Goal: Obtain resource: Download file/media

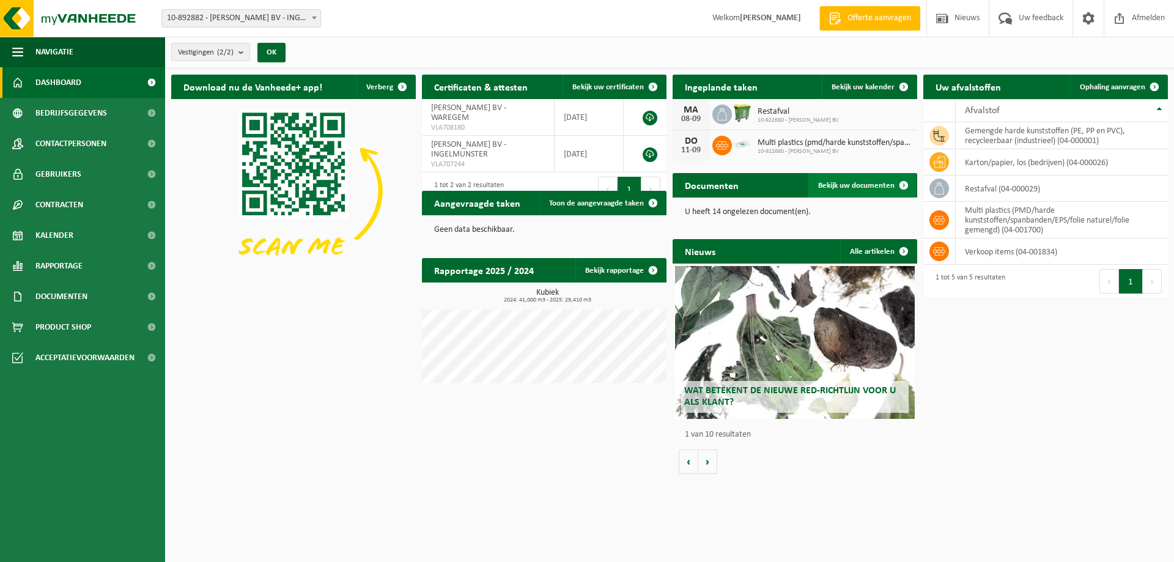
click at [883, 182] on span "Bekijk uw documenten" at bounding box center [856, 186] width 76 height 8
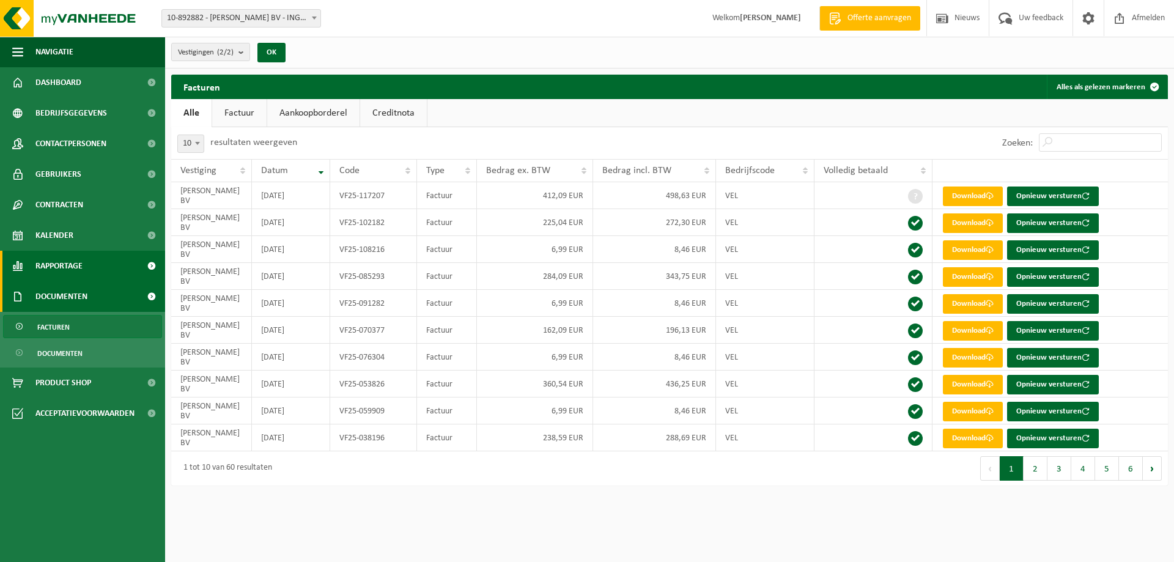
click at [73, 262] on span "Rapportage" at bounding box center [58, 266] width 47 height 31
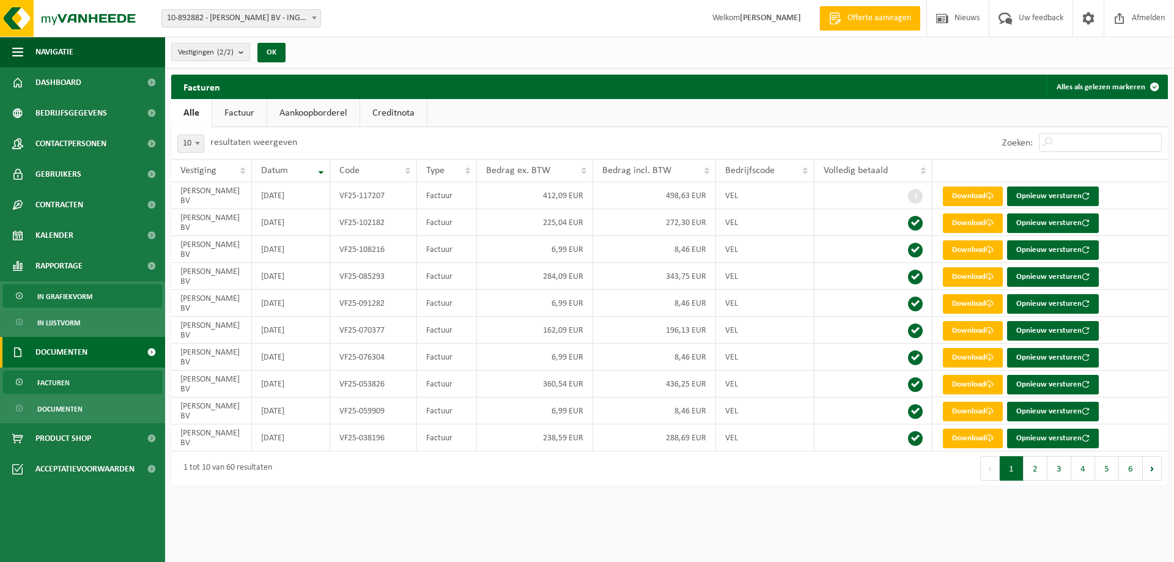
click at [81, 291] on span "In grafiekvorm" at bounding box center [64, 296] width 55 height 23
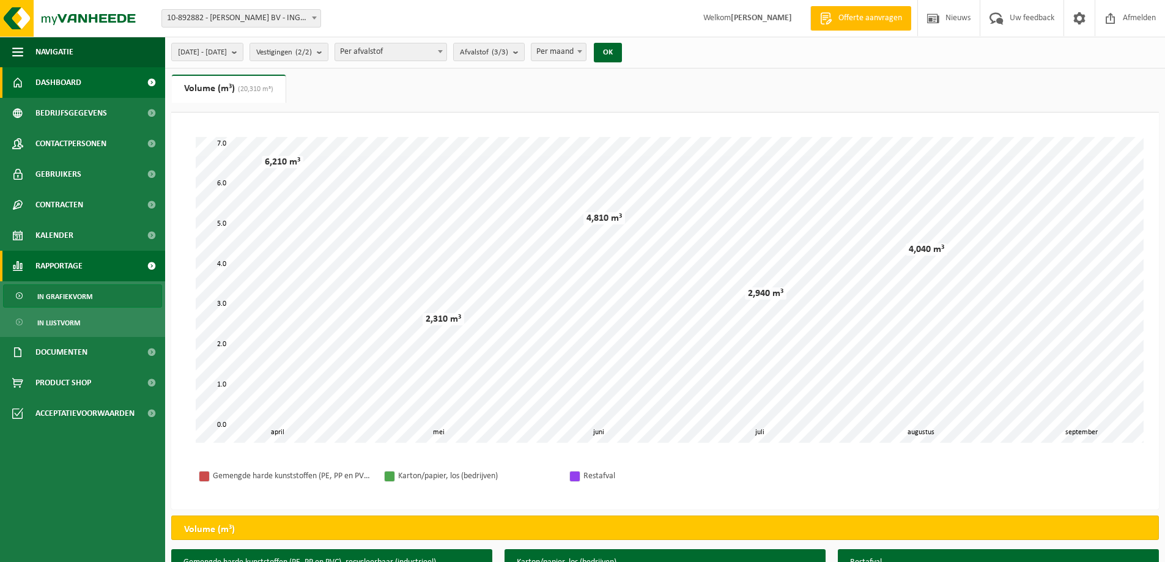
click at [42, 79] on span "Dashboard" at bounding box center [58, 82] width 46 height 31
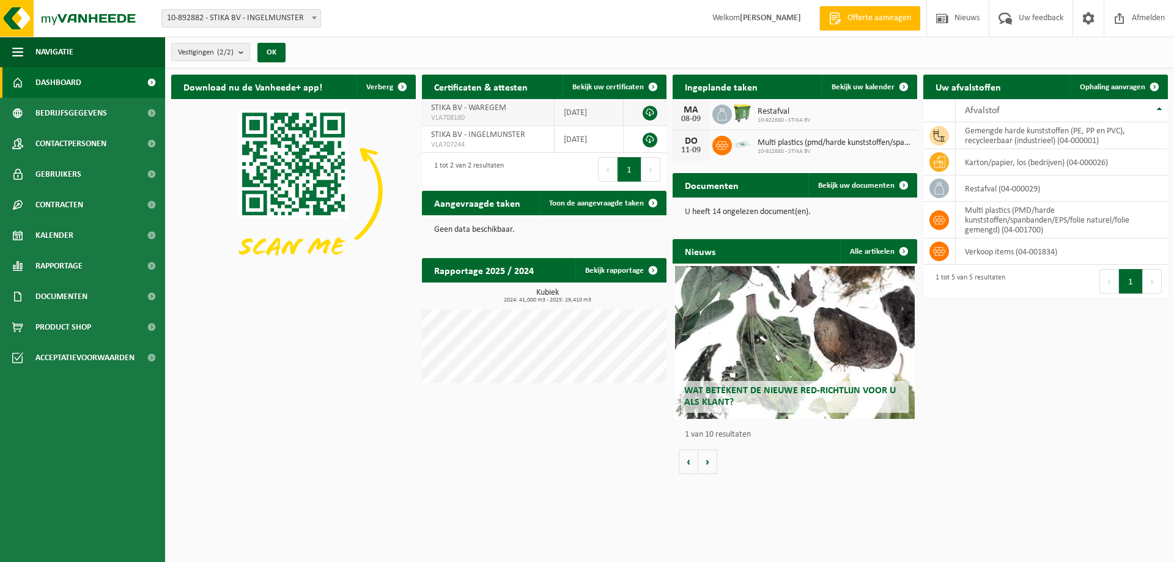
click at [494, 106] on span "STIKA BV - WAREGEM" at bounding box center [468, 107] width 75 height 9
click at [506, 108] on span "STIKA BV - WAREGEM" at bounding box center [468, 107] width 75 height 9
click at [646, 111] on link at bounding box center [650, 113] width 15 height 15
click at [1058, 358] on div "Download nu de Vanheede+ app! Verberg Certificaten & attesten Bekijk uw certifi…" at bounding box center [669, 273] width 1003 height 411
